Goal: Task Accomplishment & Management: Use online tool/utility

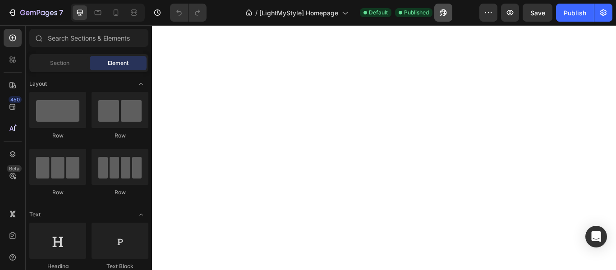
click at [443, 12] on icon "button" at bounding box center [443, 12] width 7 height 7
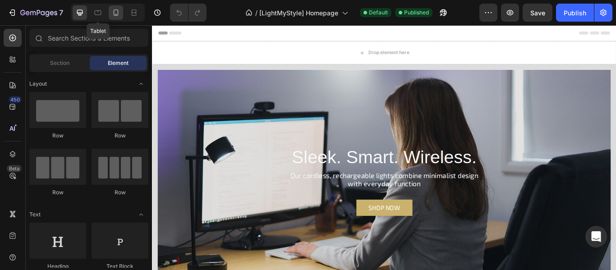
click at [114, 13] on icon at bounding box center [116, 12] width 5 height 6
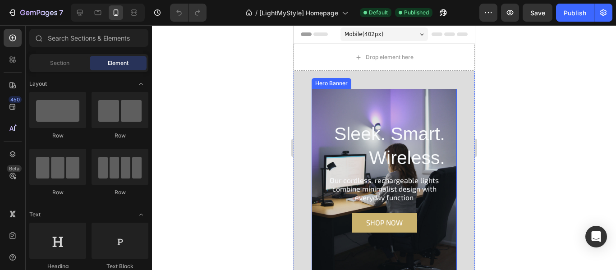
click at [341, 99] on div "Overlay" at bounding box center [383, 180] width 145 height 182
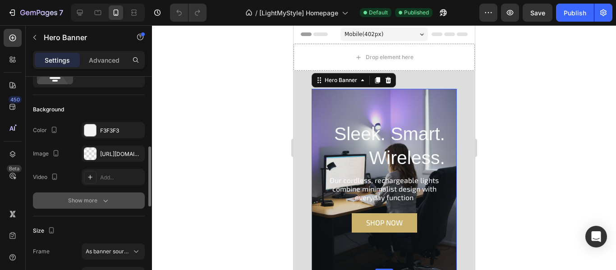
scroll to position [90, 0]
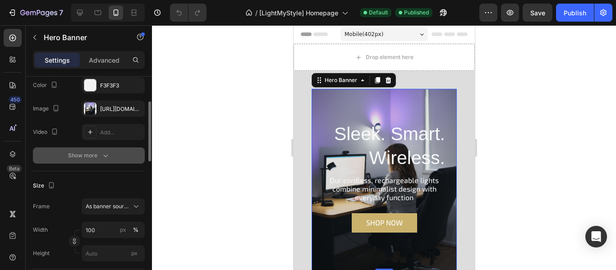
click at [98, 152] on div "Show more" at bounding box center [89, 155] width 42 height 9
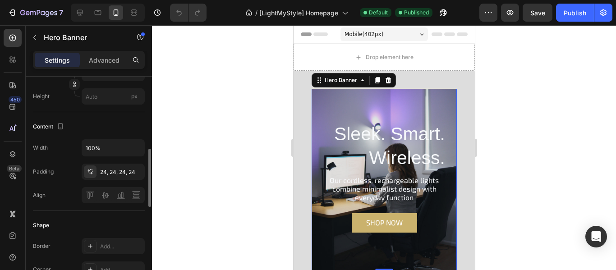
scroll to position [316, 0]
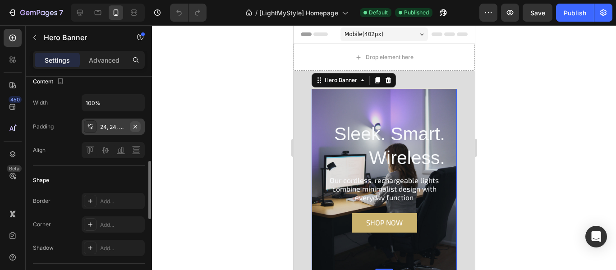
click at [136, 126] on icon "button" at bounding box center [136, 127] width 4 height 4
click at [107, 127] on div "24, 24, 24, 24" at bounding box center [113, 127] width 26 height 8
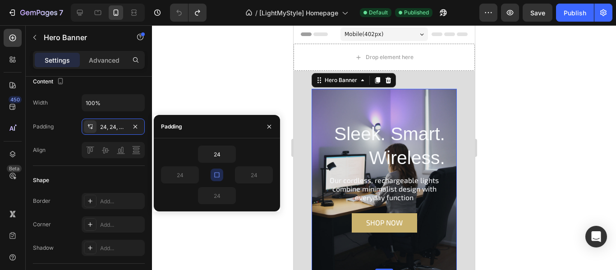
click at [216, 178] on icon "button" at bounding box center [216, 174] width 7 height 7
click at [186, 176] on input "24" at bounding box center [179, 175] width 37 height 16
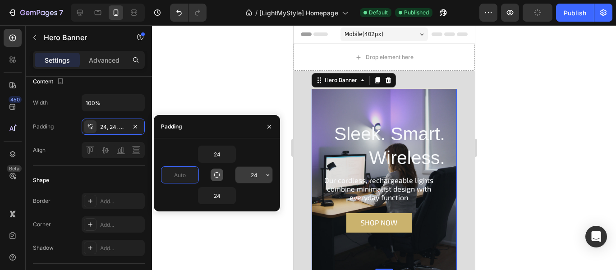
click at [257, 173] on input "24" at bounding box center [253, 175] width 37 height 16
type input "0"
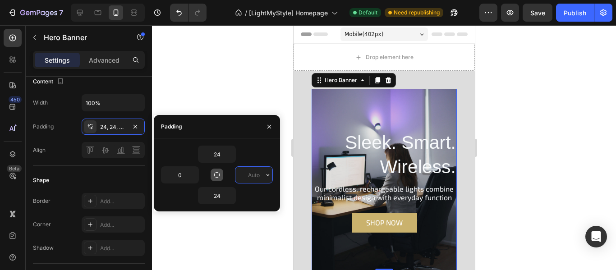
type input "24"
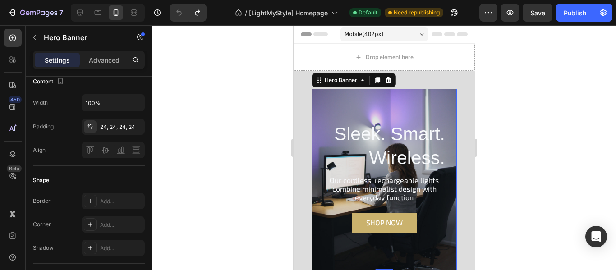
click at [221, 89] on div at bounding box center [384, 147] width 464 height 245
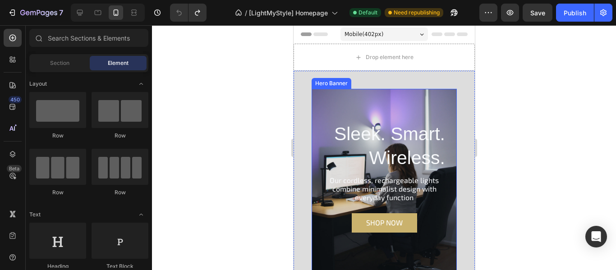
click at [387, 96] on div "Overlay" at bounding box center [383, 180] width 145 height 182
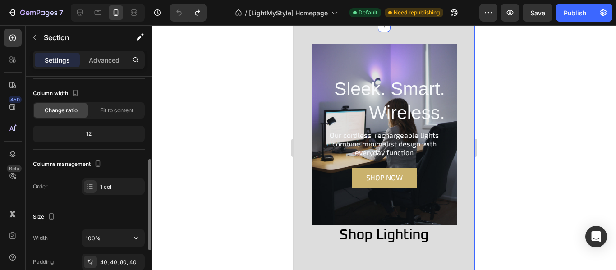
scroll to position [90, 0]
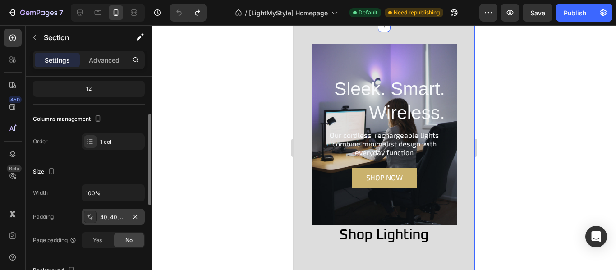
click at [116, 219] on div "40, 40, 80, 40" at bounding box center [113, 217] width 26 height 8
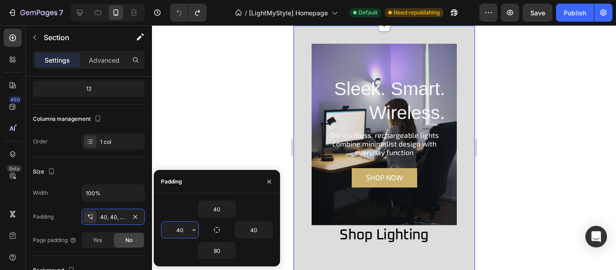
click at [177, 228] on input "40" at bounding box center [179, 230] width 37 height 16
type input "-"
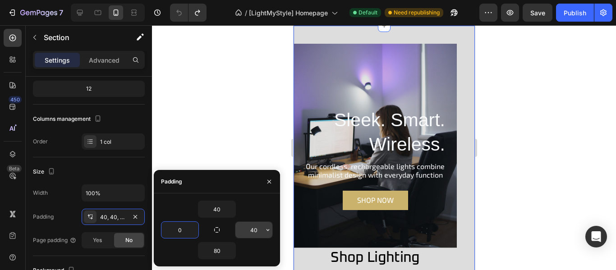
type input "0"
click at [252, 232] on input "40" at bounding box center [253, 230] width 37 height 16
type input "0"
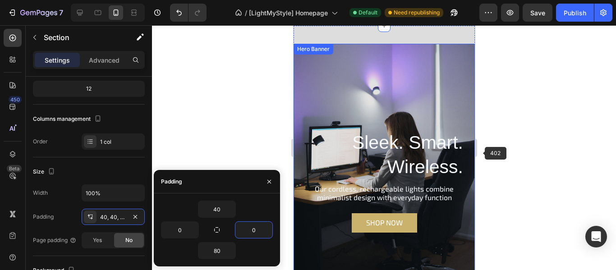
click at [529, 152] on div at bounding box center [384, 147] width 464 height 245
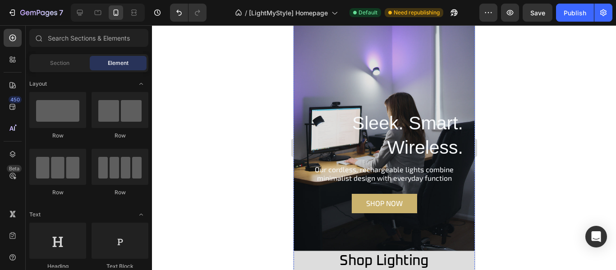
scroll to position [0, 0]
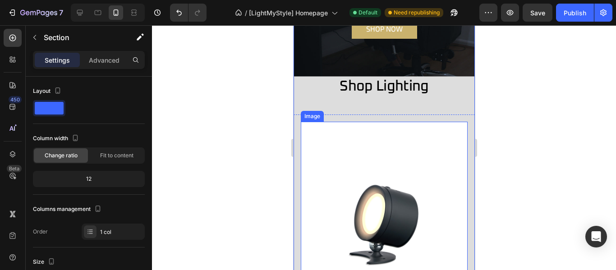
scroll to position [271, 0]
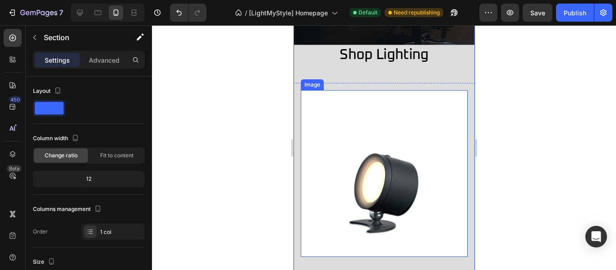
click at [425, 125] on img at bounding box center [383, 173] width 167 height 167
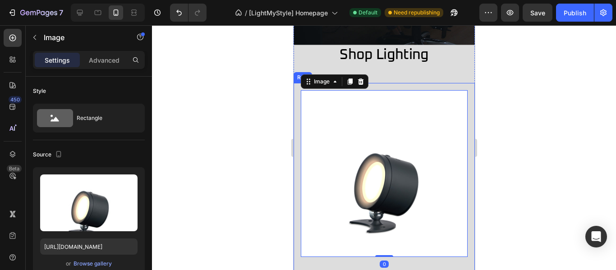
click at [463, 133] on div "Image Image 0 Row" at bounding box center [383, 267] width 181 height 369
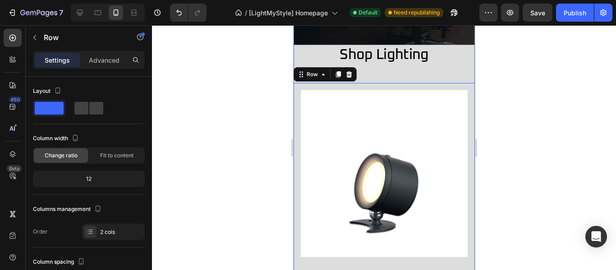
click at [463, 59] on div "Sleek. Smart. Wireless. Heading Our cordless, rechargeable lights combine minim…" at bounding box center [383, 172] width 181 height 708
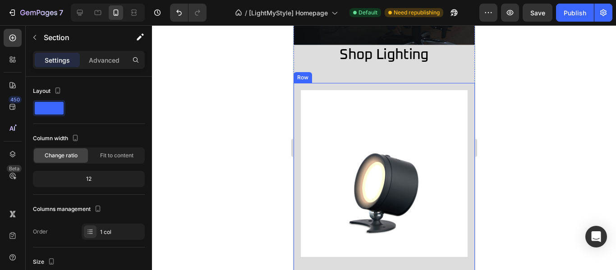
click at [465, 106] on div "Image Image Row" at bounding box center [383, 267] width 181 height 369
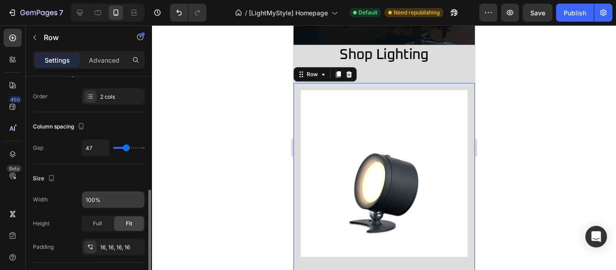
scroll to position [180, 0]
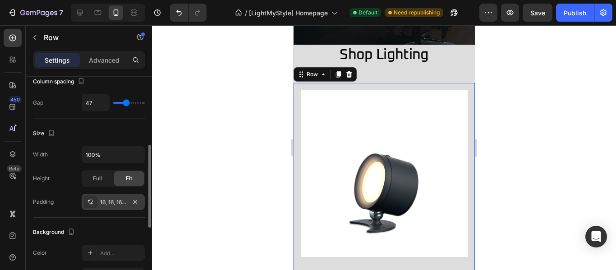
click at [116, 203] on div "16, 16, 16, 16" at bounding box center [113, 202] width 26 height 8
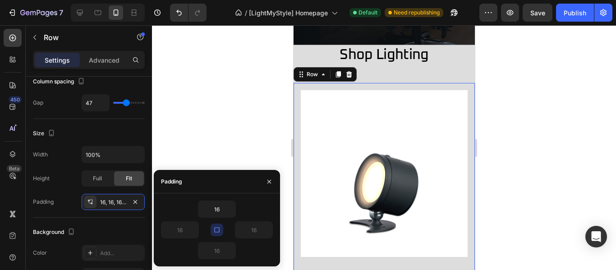
click at [214, 231] on icon "button" at bounding box center [216, 229] width 7 height 7
click at [183, 229] on input "16" at bounding box center [179, 230] width 37 height 16
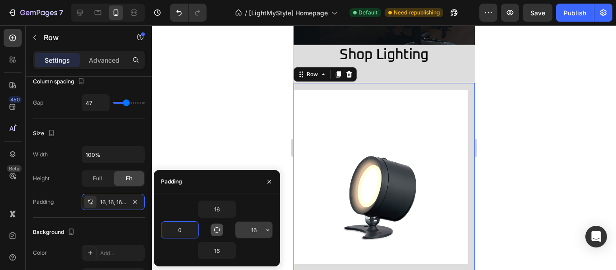
type input "0"
click at [250, 229] on input "16" at bounding box center [253, 230] width 37 height 16
type input "0"
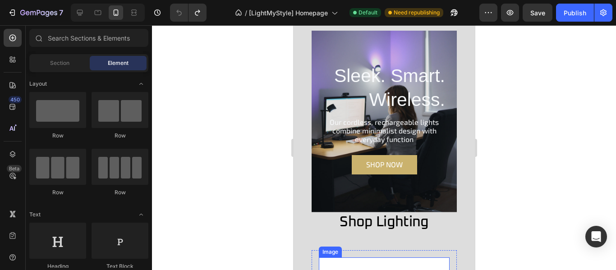
scroll to position [45, 0]
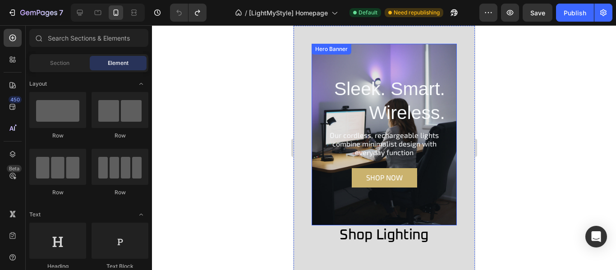
click at [442, 147] on div "Sleek. Smart. Wireless. Heading Our cordless, rechargeable lights combine minim…" at bounding box center [383, 145] width 145 height 160
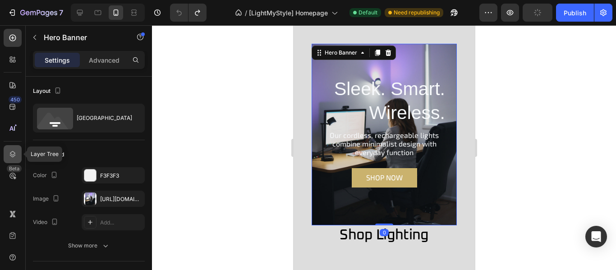
click at [14, 157] on icon at bounding box center [12, 154] width 9 height 9
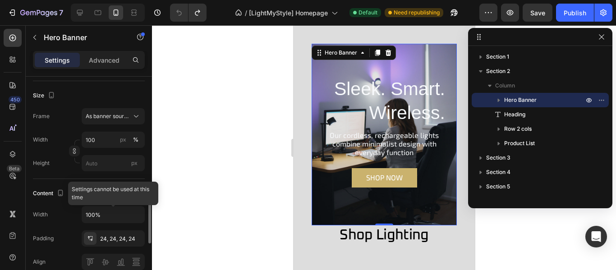
scroll to position [226, 0]
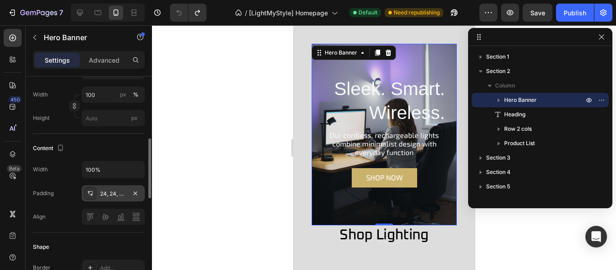
click at [121, 196] on div "24, 24, 24, 24" at bounding box center [113, 194] width 26 height 8
click at [101, 60] on p "Advanced" at bounding box center [104, 59] width 31 height 9
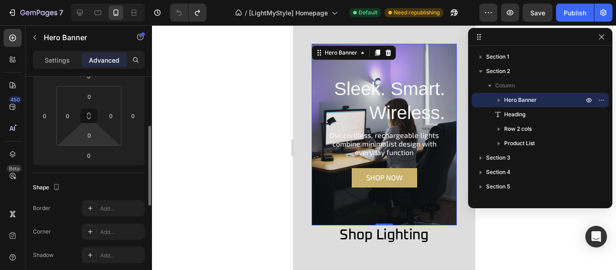
scroll to position [45, 0]
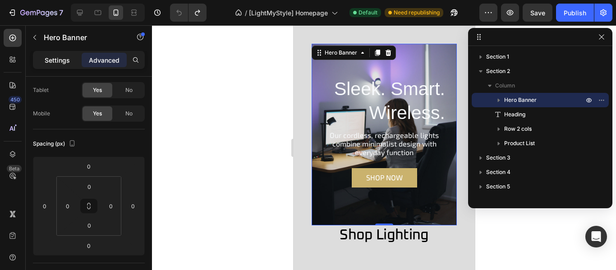
click at [58, 57] on p "Settings" at bounding box center [57, 59] width 25 height 9
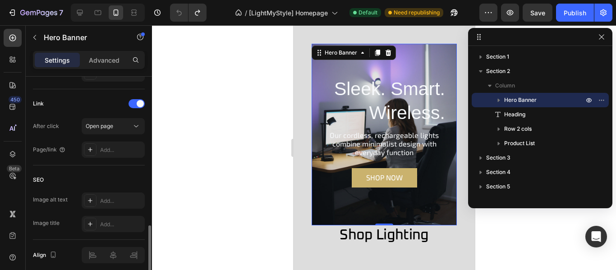
scroll to position [578, 0]
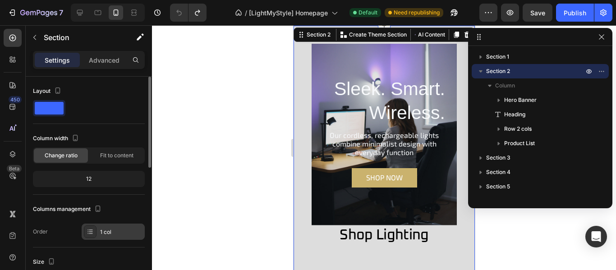
scroll to position [90, 0]
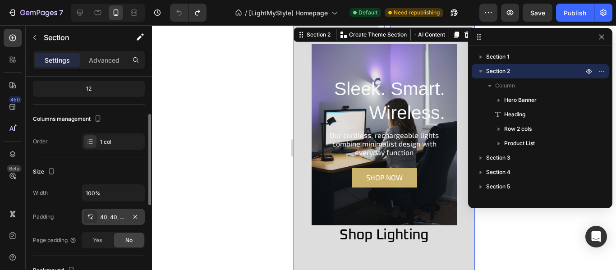
click at [117, 217] on div "40, 40, 80, 40" at bounding box center [113, 217] width 26 height 8
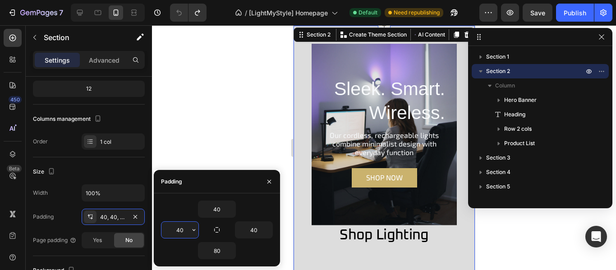
click at [184, 225] on input "40" at bounding box center [179, 230] width 37 height 16
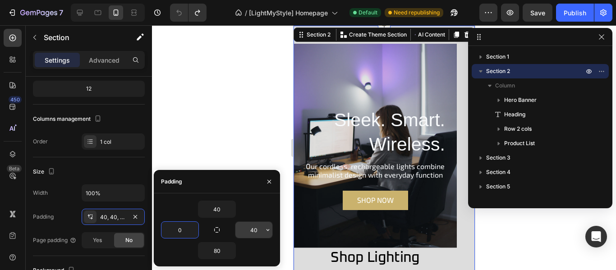
type input "0"
click at [255, 230] on input "40" at bounding box center [253, 230] width 37 height 16
type input "0"
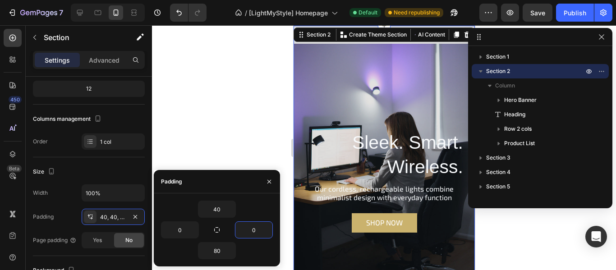
click at [253, 138] on div at bounding box center [384, 147] width 464 height 245
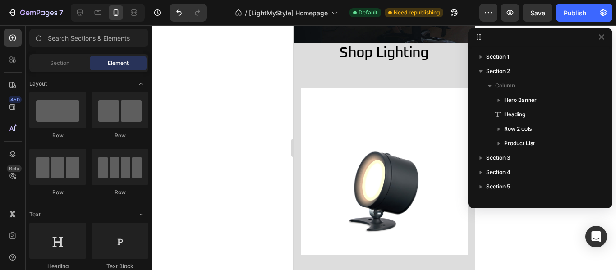
scroll to position [226, 0]
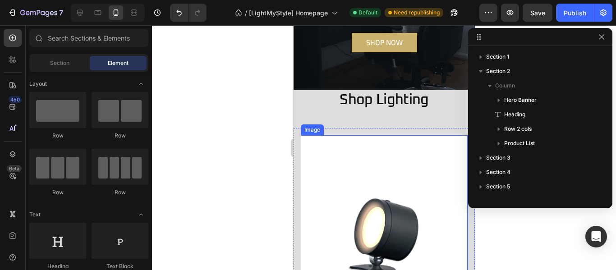
drag, startPoint x: 351, startPoint y: 188, endPoint x: 375, endPoint y: 122, distance: 70.5
click at [351, 188] on img at bounding box center [383, 218] width 167 height 167
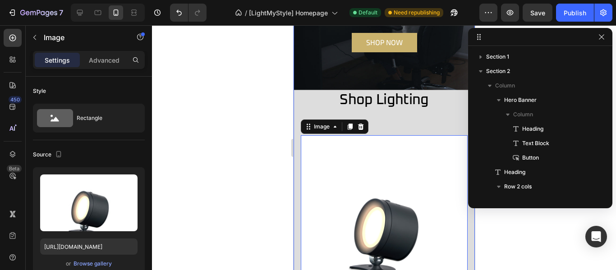
scroll to position [128, 0]
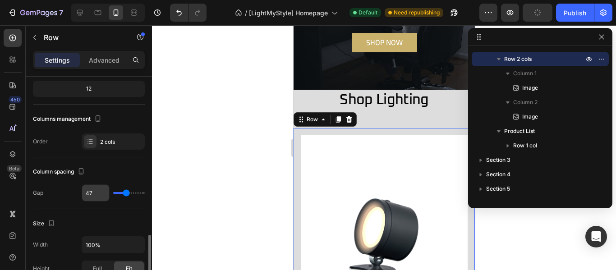
scroll to position [180, 0]
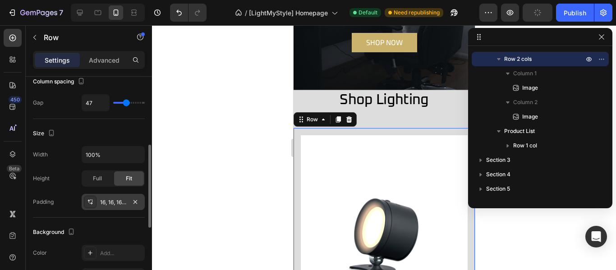
click at [106, 198] on div "16, 16, 16, 16" at bounding box center [113, 202] width 63 height 16
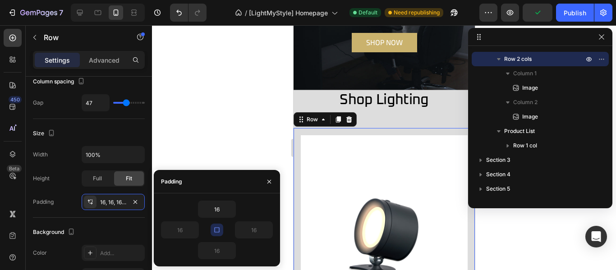
click at [217, 225] on button "button" at bounding box center [217, 230] width 13 height 13
click at [185, 232] on input "16" at bounding box center [179, 230] width 37 height 16
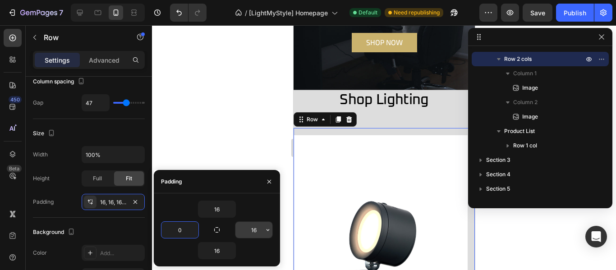
type input "0"
click at [252, 227] on input "16" at bounding box center [253, 230] width 37 height 16
type input "0"
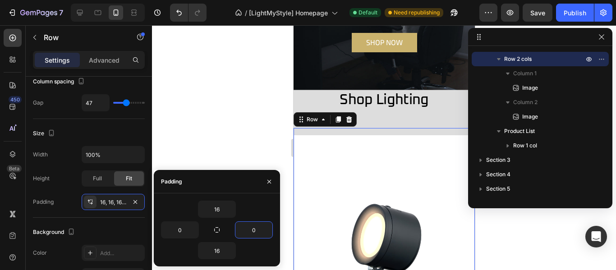
click at [210, 115] on div at bounding box center [384, 147] width 464 height 245
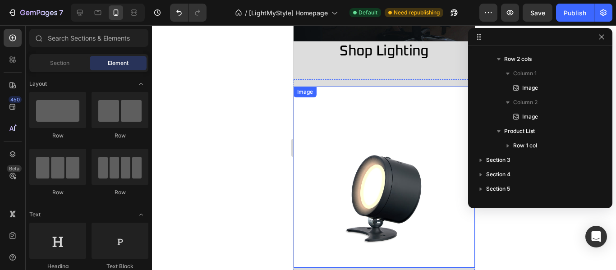
scroll to position [271, 0]
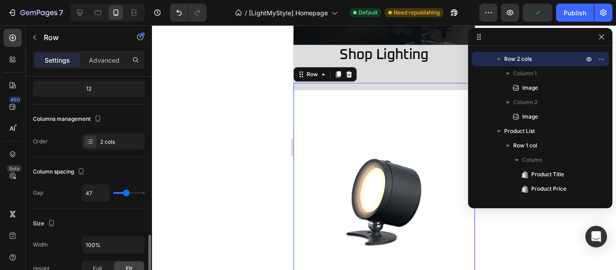
scroll to position [180, 0]
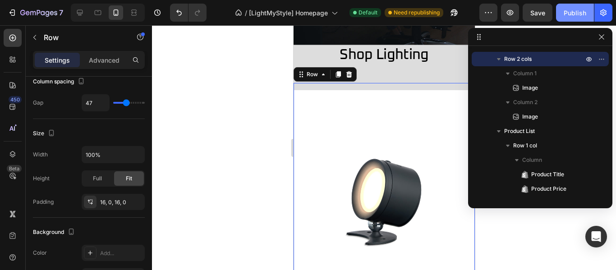
click at [569, 17] on div "Publish" at bounding box center [575, 12] width 23 height 9
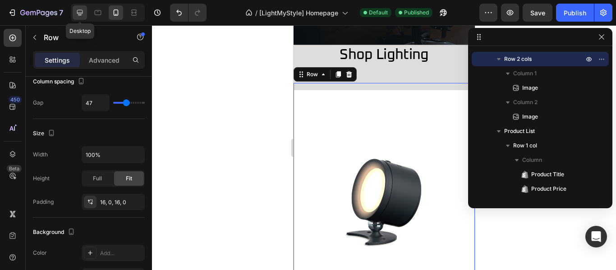
click at [85, 9] on div at bounding box center [80, 12] width 14 height 14
type input "44"
type input "1200"
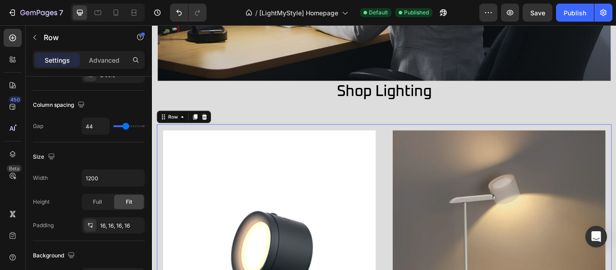
scroll to position [355, 0]
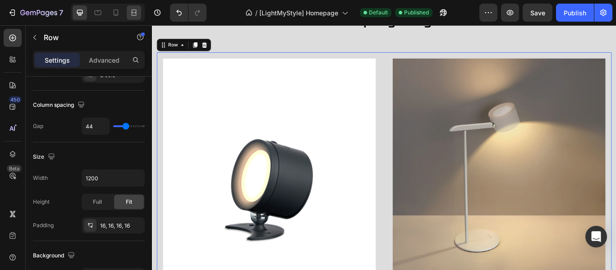
click at [133, 11] on icon at bounding box center [133, 12] width 9 height 9
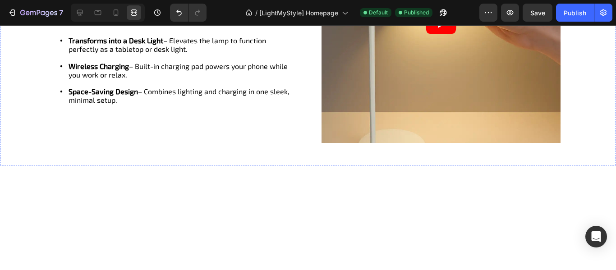
scroll to position [1382, 0]
